Goal: Navigation & Orientation: Find specific page/section

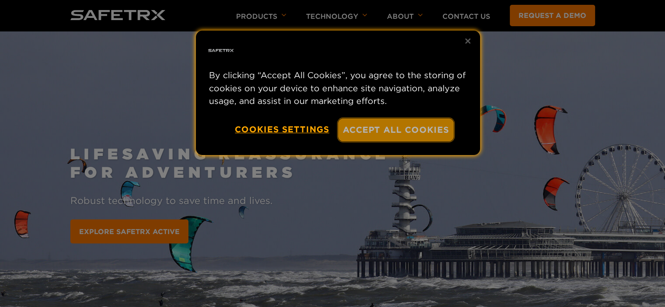
click at [358, 131] on button "Accept All Cookies" at bounding box center [396, 129] width 116 height 23
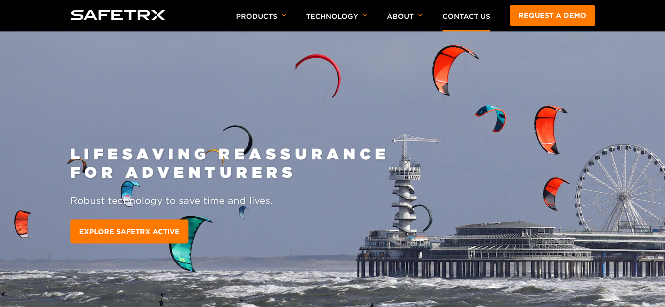
click at [468, 17] on link "Contact Us" at bounding box center [466, 16] width 48 height 8
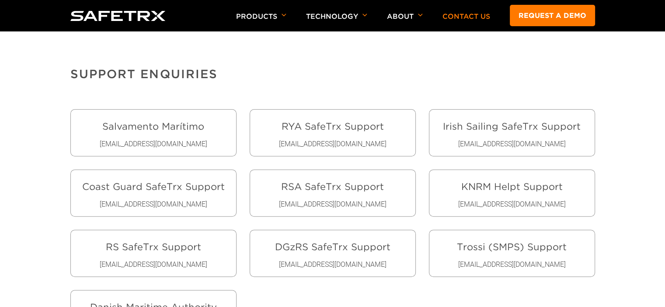
scroll to position [305, 0]
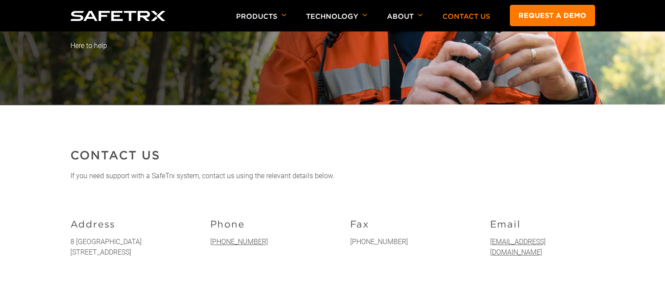
scroll to position [0, 0]
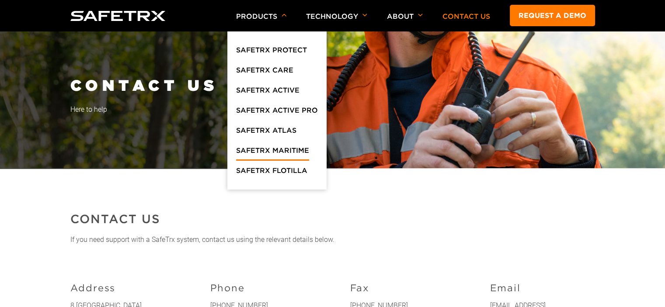
click at [260, 148] on link "SafeTrx Maritime" at bounding box center [272, 153] width 73 height 16
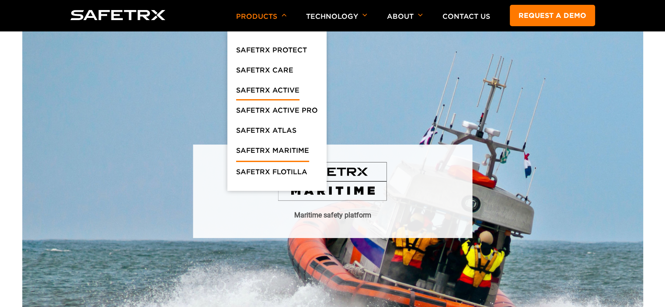
click at [262, 89] on link "SafeTrx Active" at bounding box center [267, 93] width 63 height 16
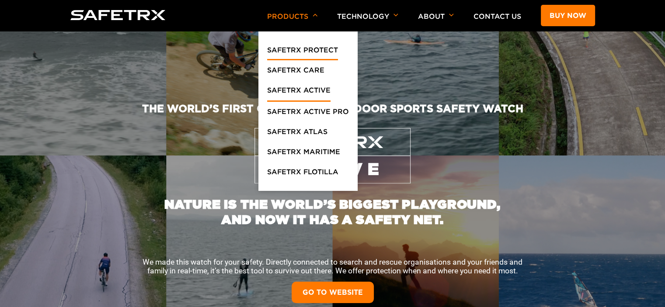
click at [309, 50] on link "SafeTrx Protect" at bounding box center [302, 53] width 71 height 16
